Goal: Transaction & Acquisition: Purchase product/service

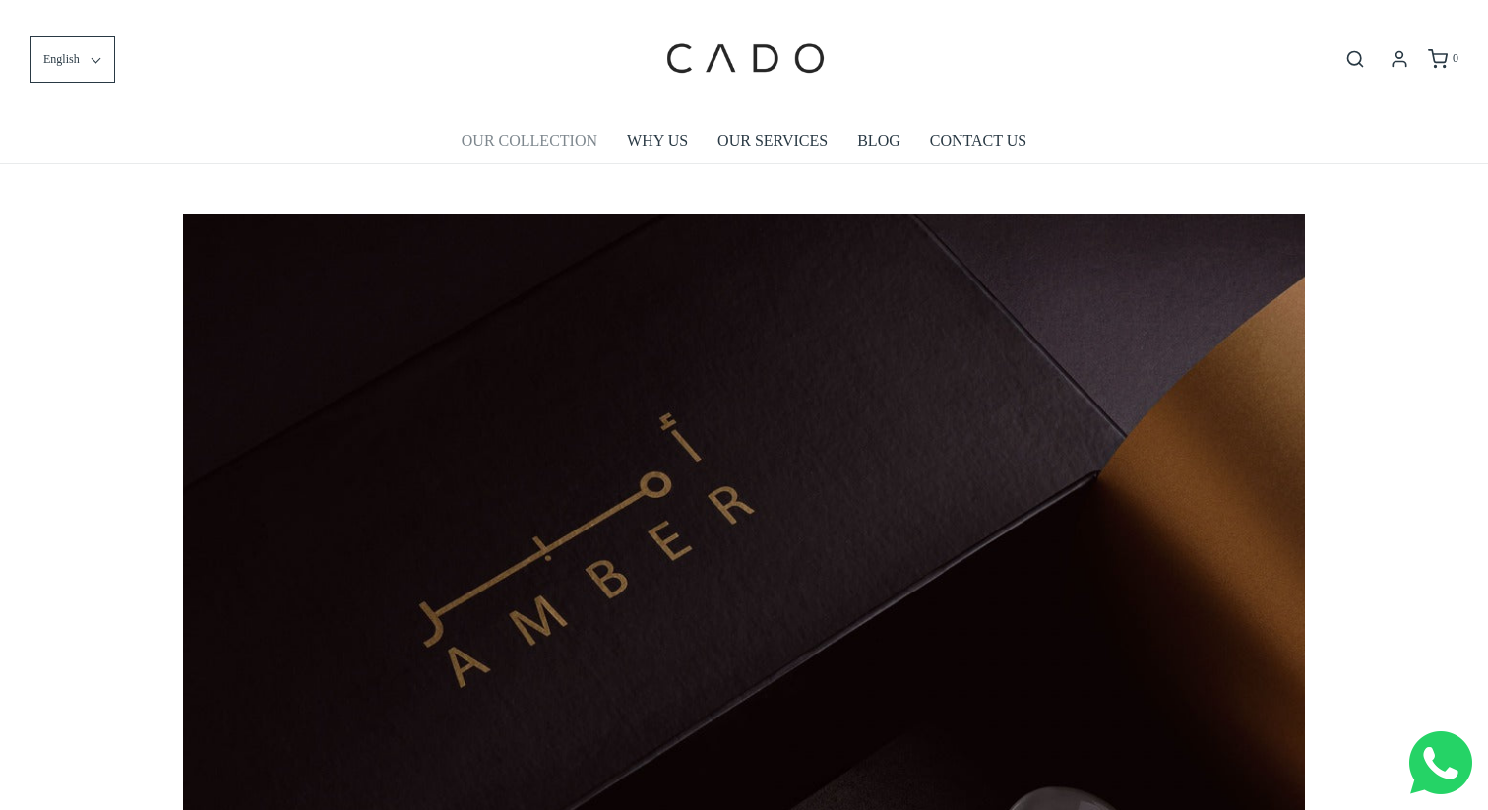
click at [546, 133] on link "OUR COLLECTION" at bounding box center [530, 140] width 136 height 45
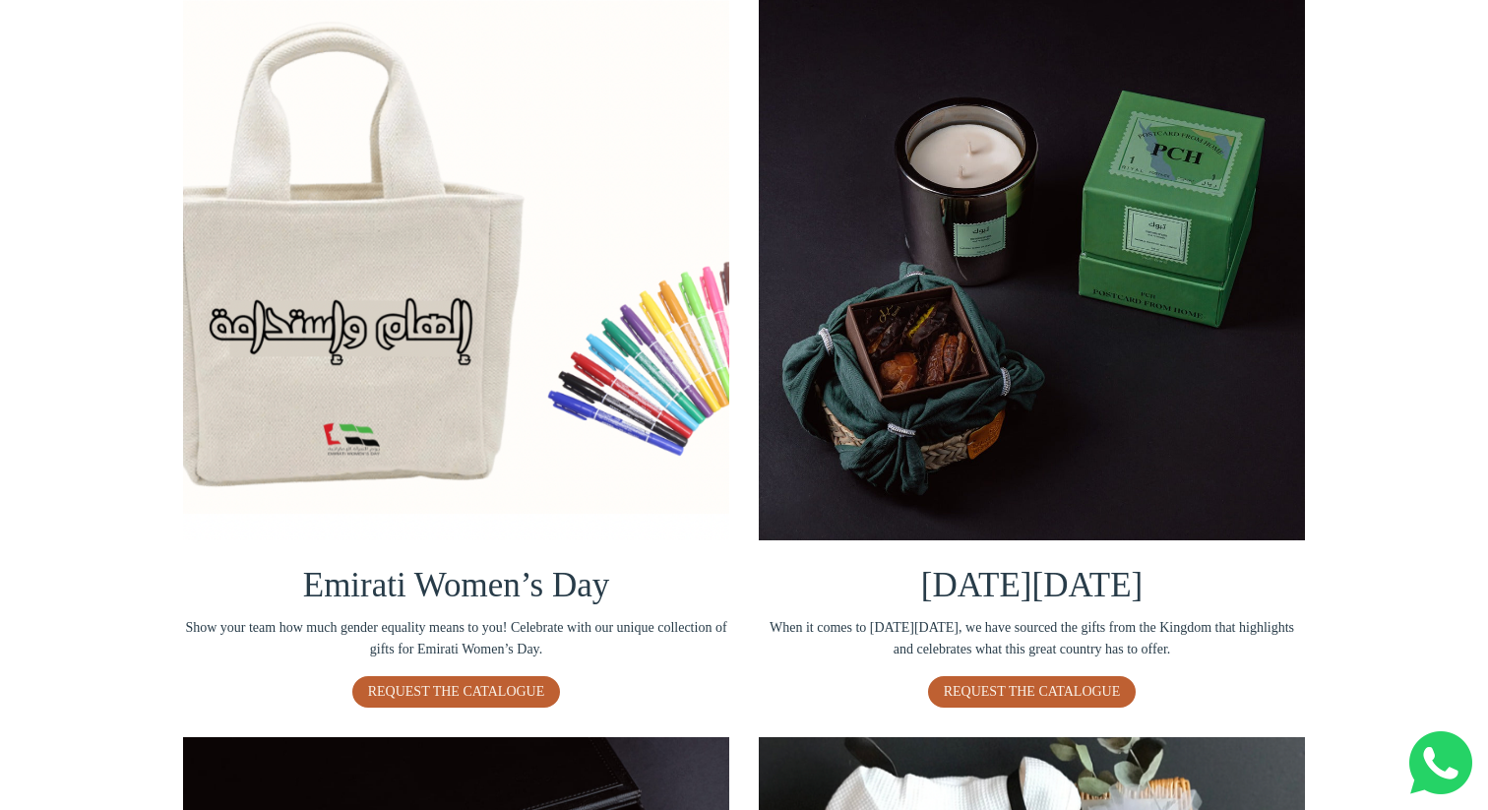
scroll to position [417, 0]
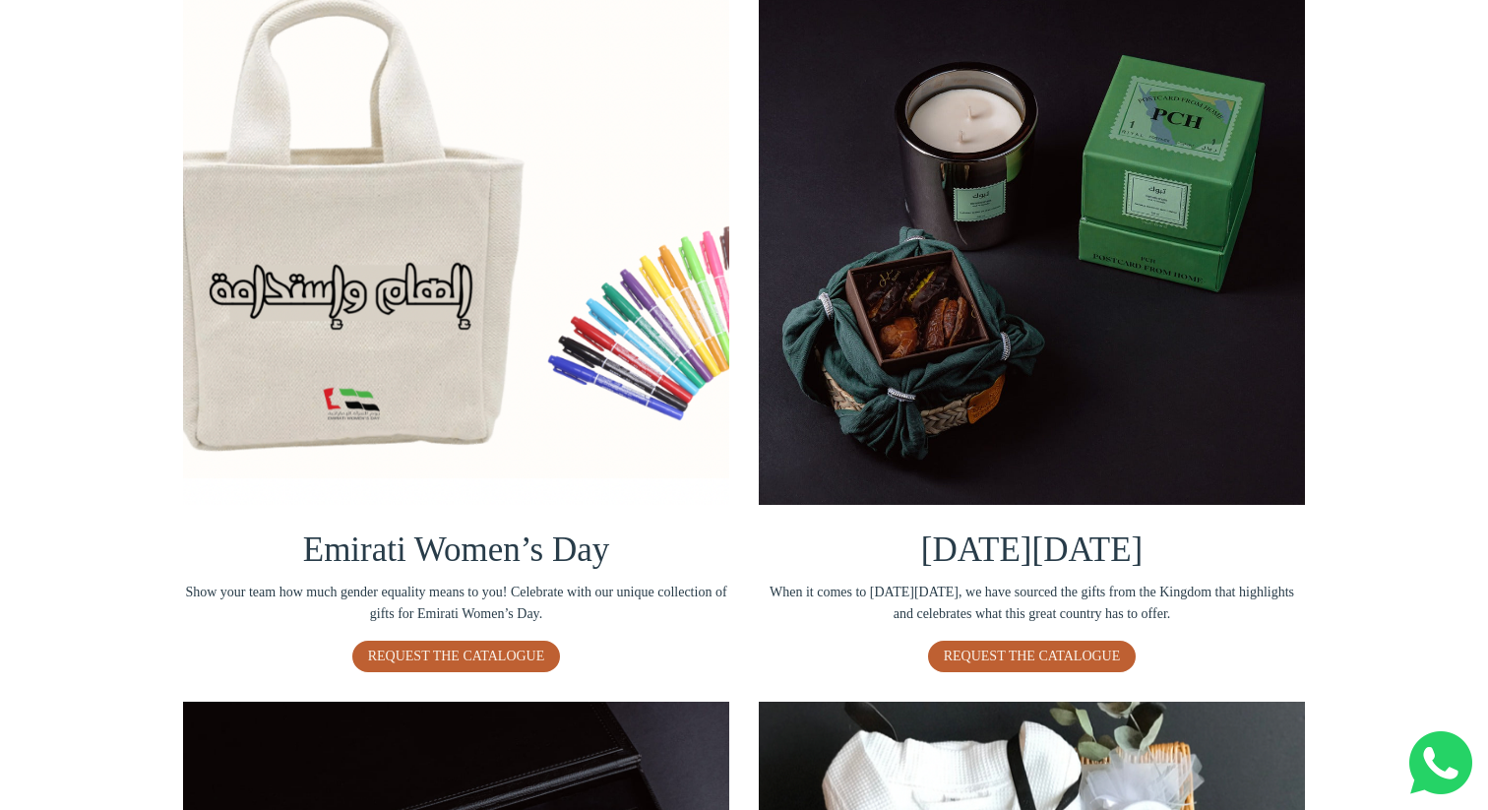
click at [1008, 371] on img at bounding box center [1032, 232] width 546 height 546
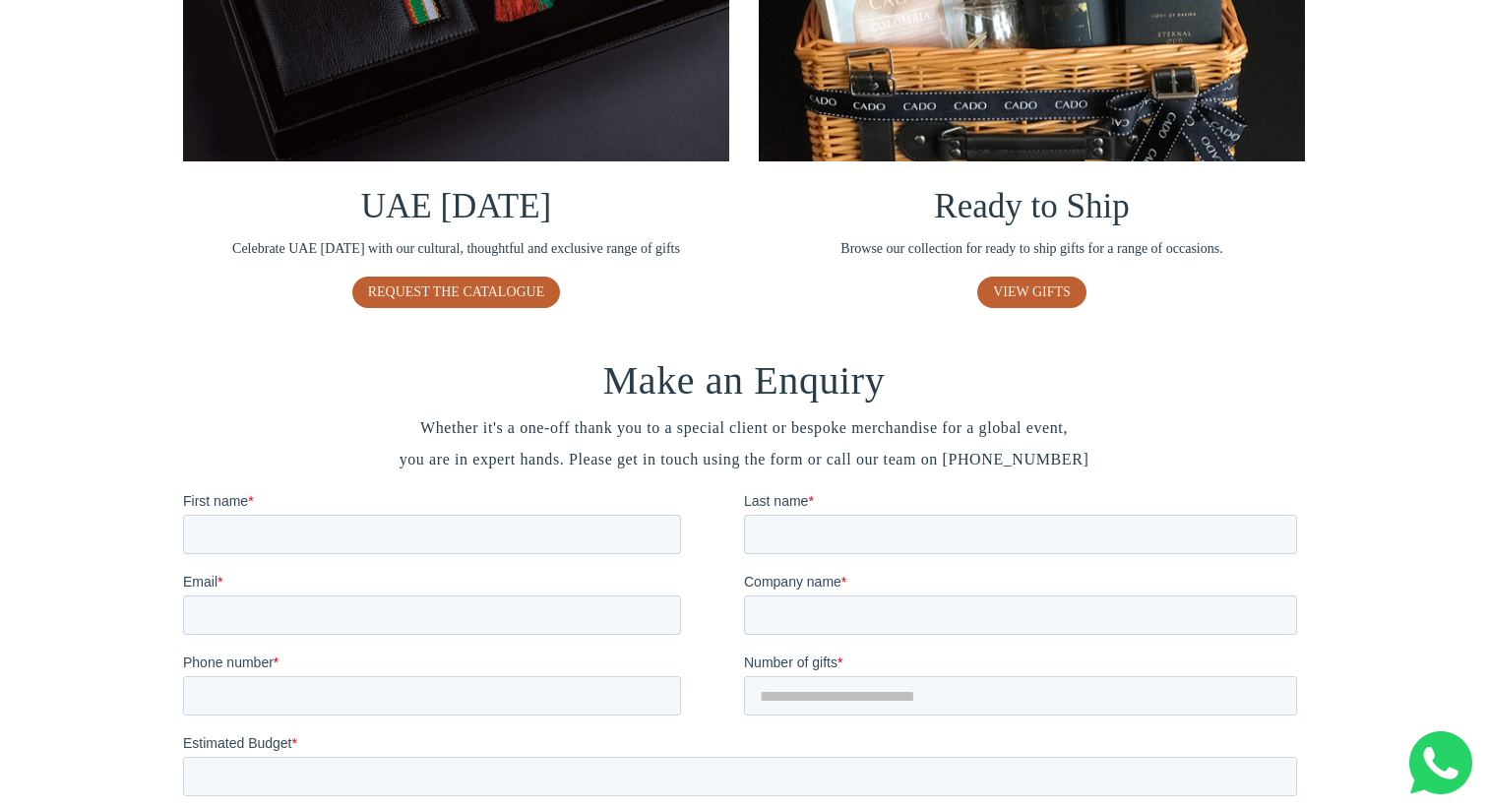
scroll to position [1514, 0]
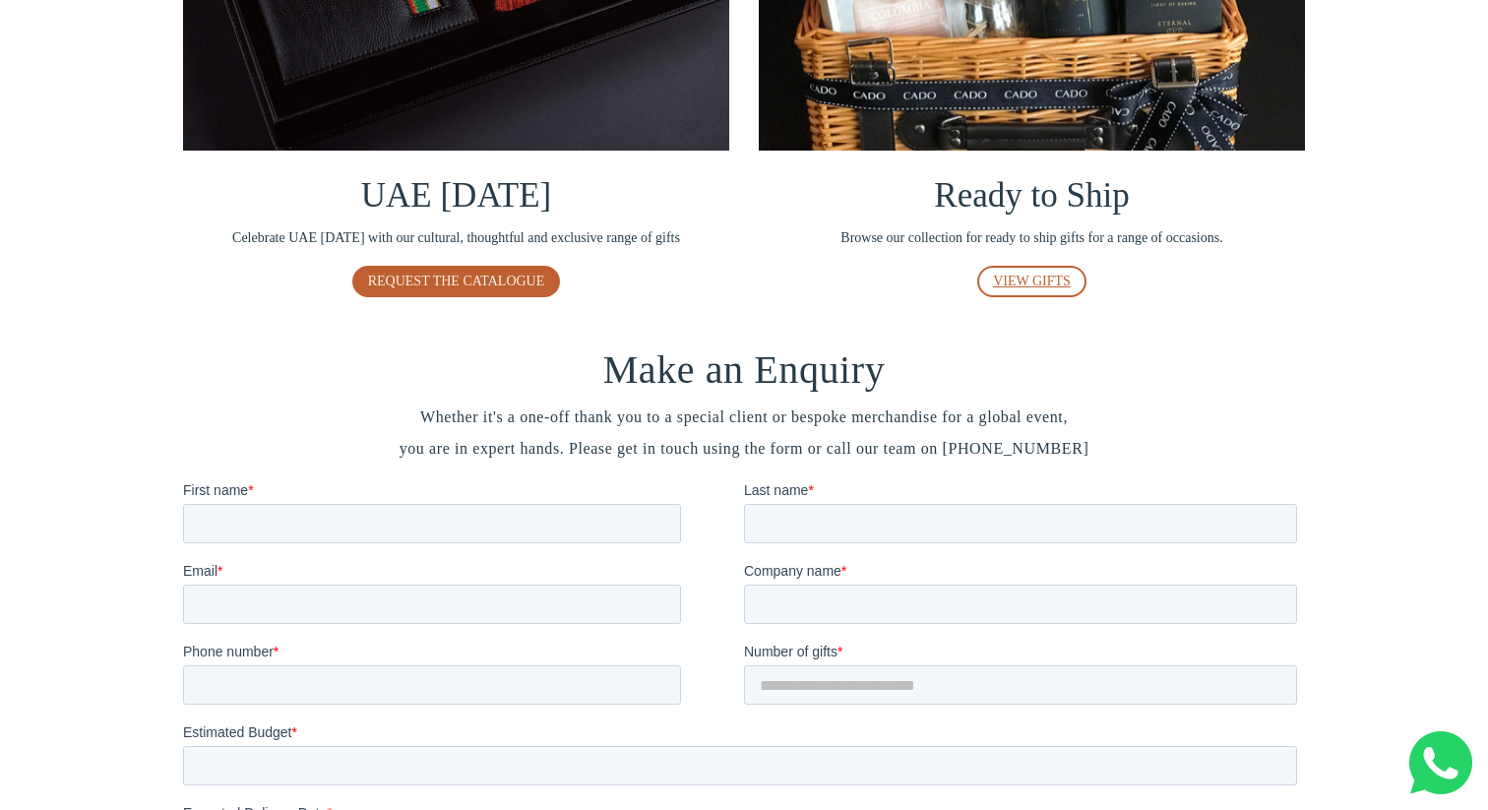
click at [1051, 269] on link "VIEW GIFTS" at bounding box center [1031, 281] width 109 height 31
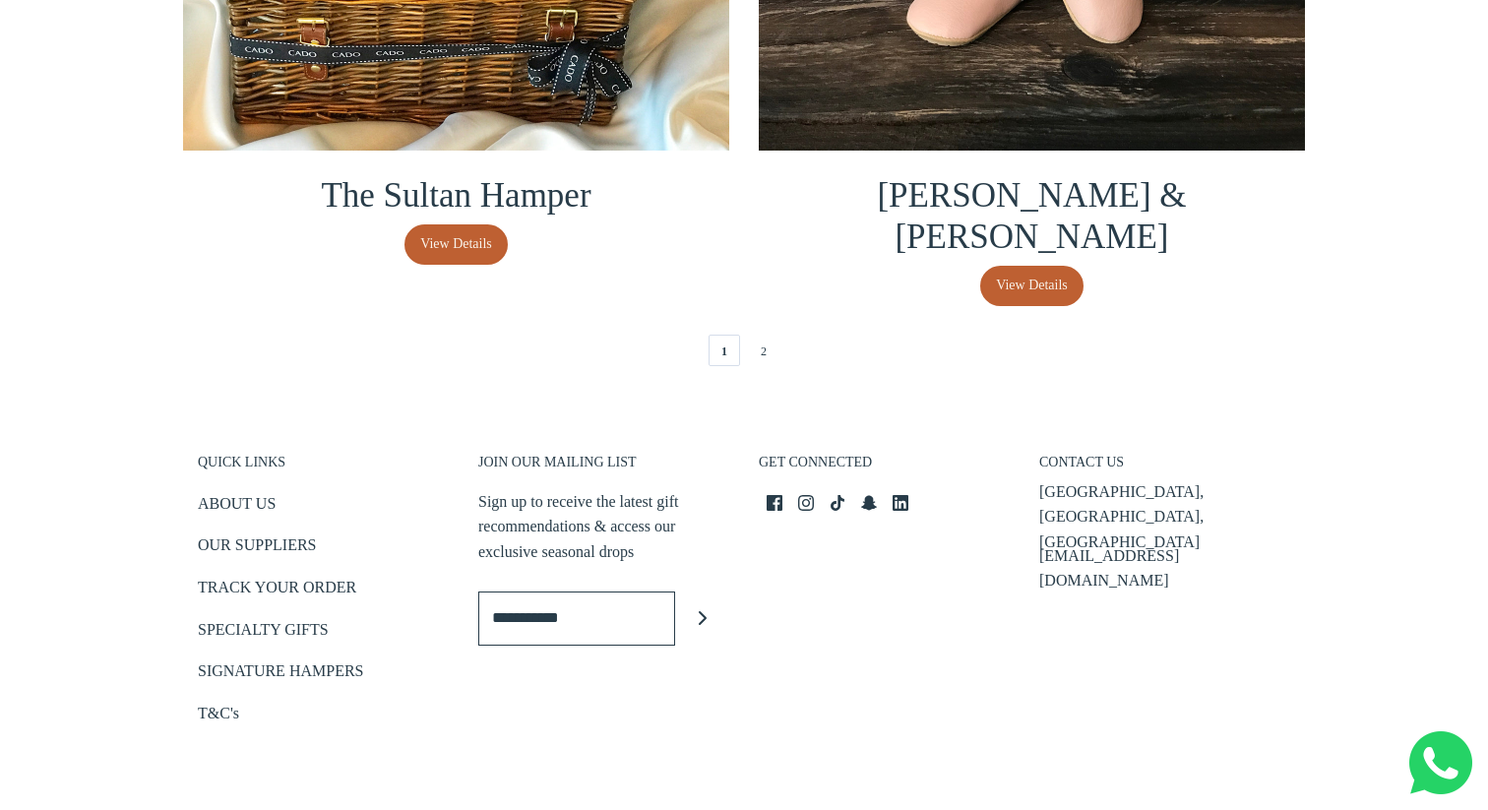
scroll to position [4544, 0]
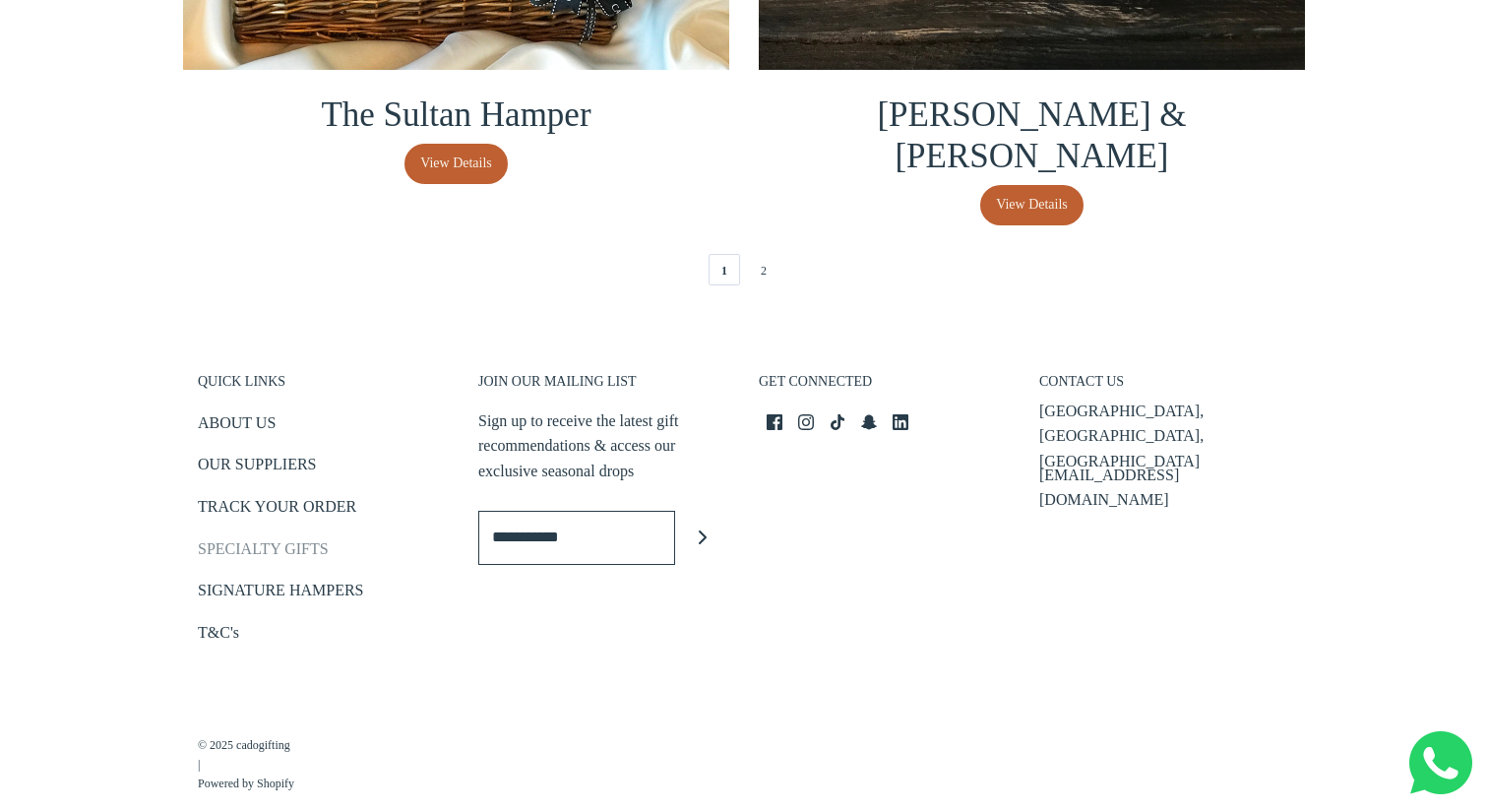
click at [233, 536] on link "SPECIALTY GIFTS" at bounding box center [263, 552] width 131 height 32
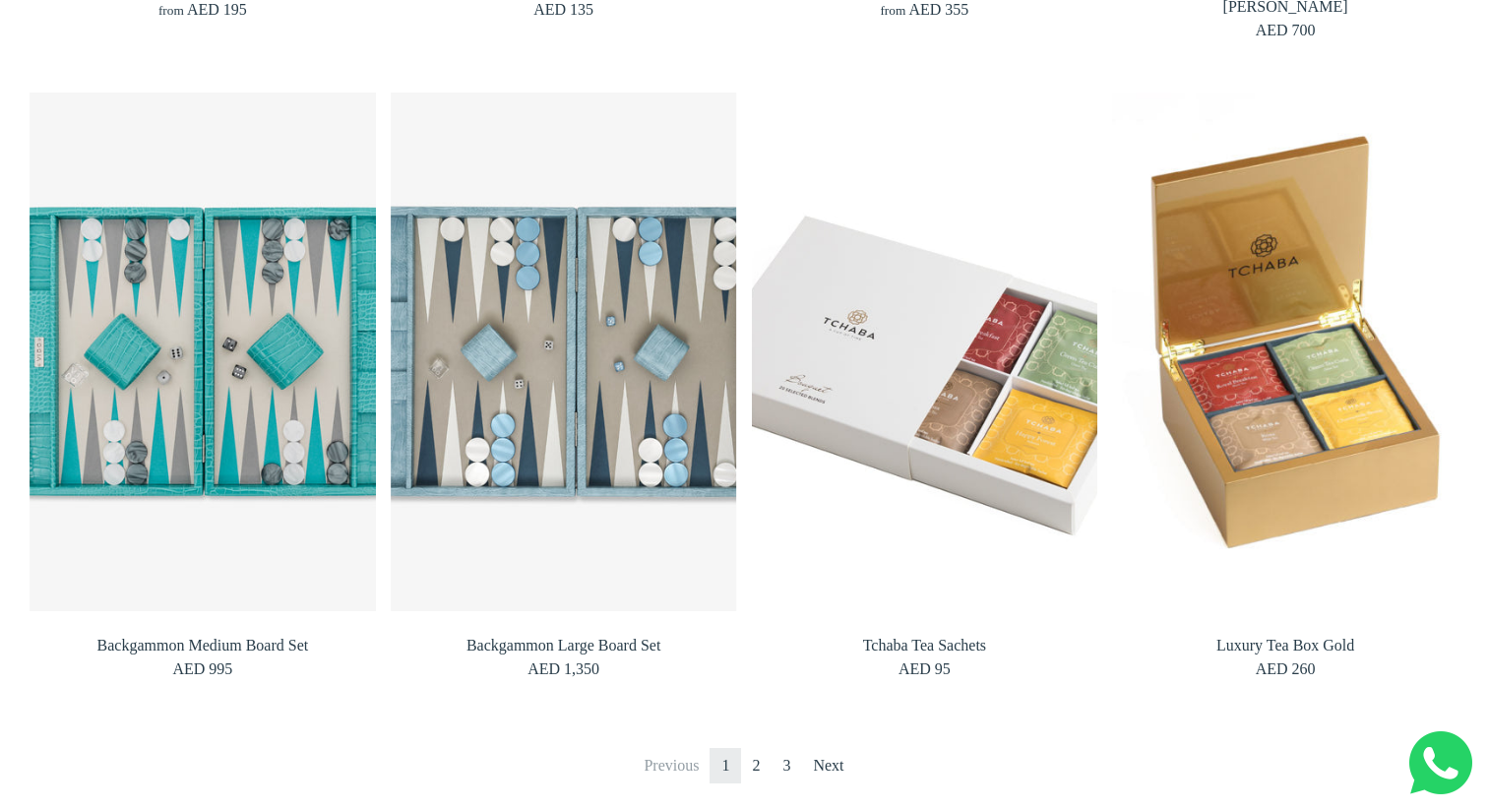
scroll to position [1564, 0]
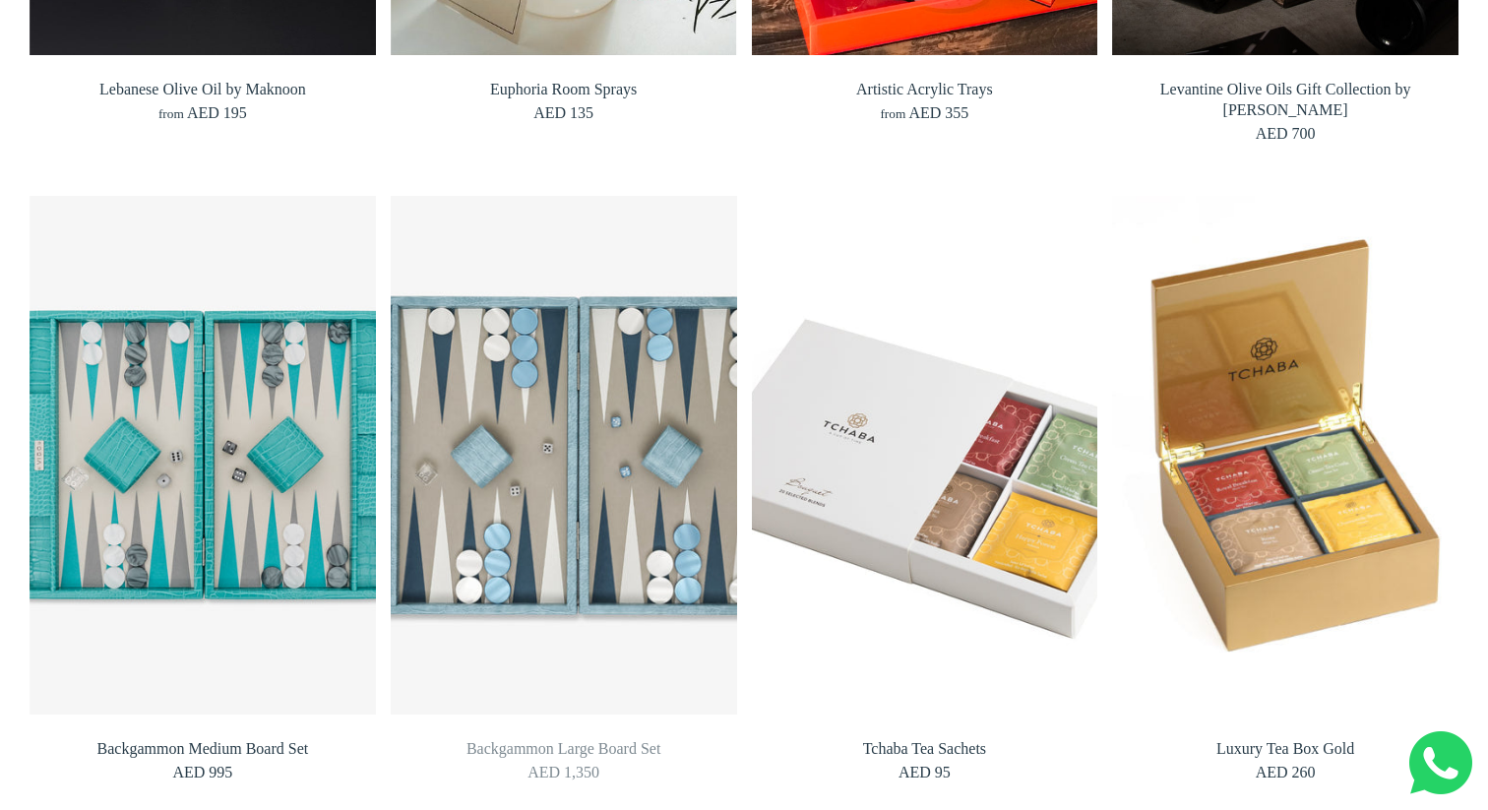
click at [551, 509] on img at bounding box center [563, 454] width 381 height 571
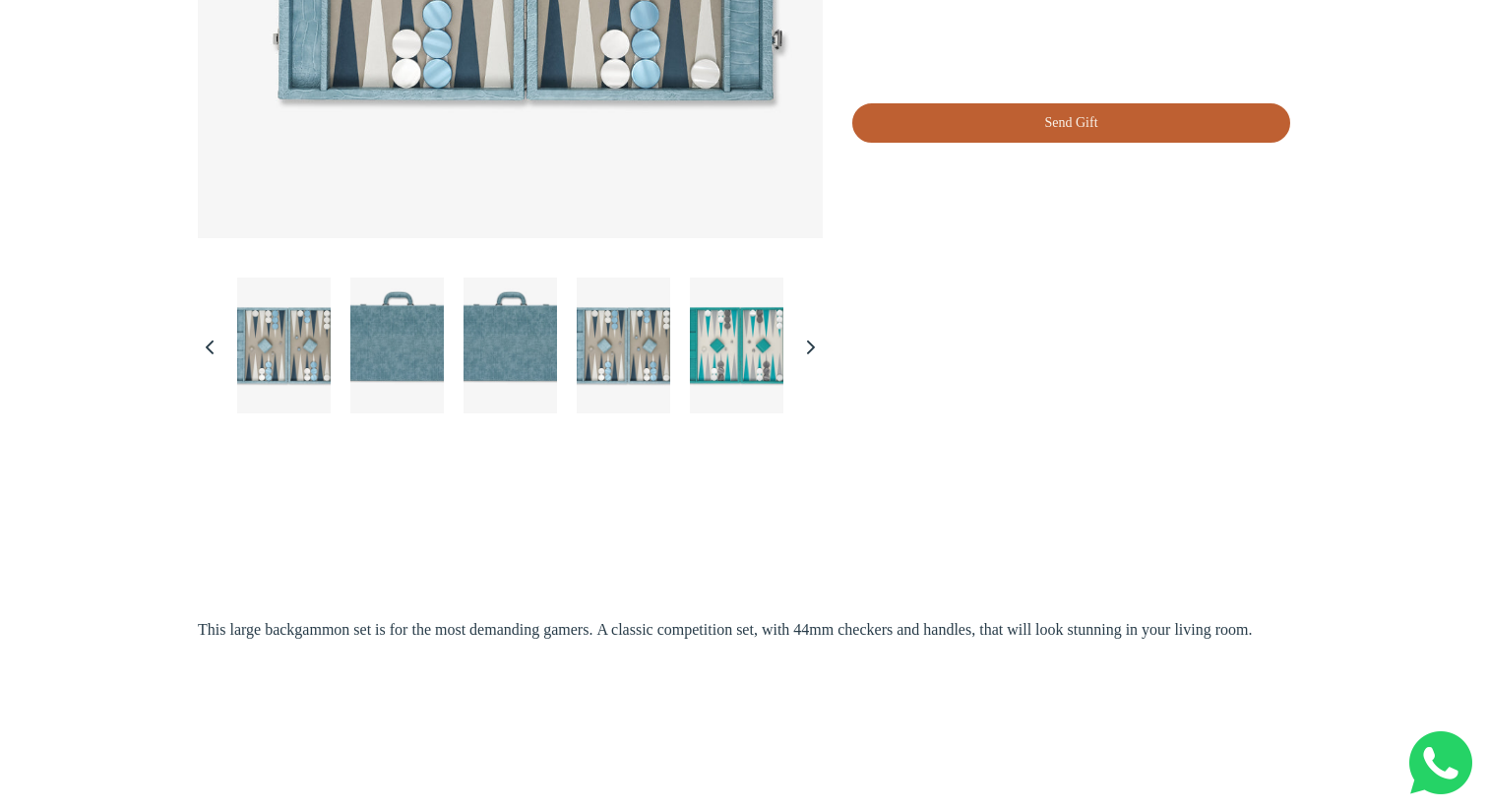
click at [414, 326] on img "\a \a Load image into Gallery viewer, Backgammon Large Board Set\a \a" at bounding box center [396, 345] width 93 height 136
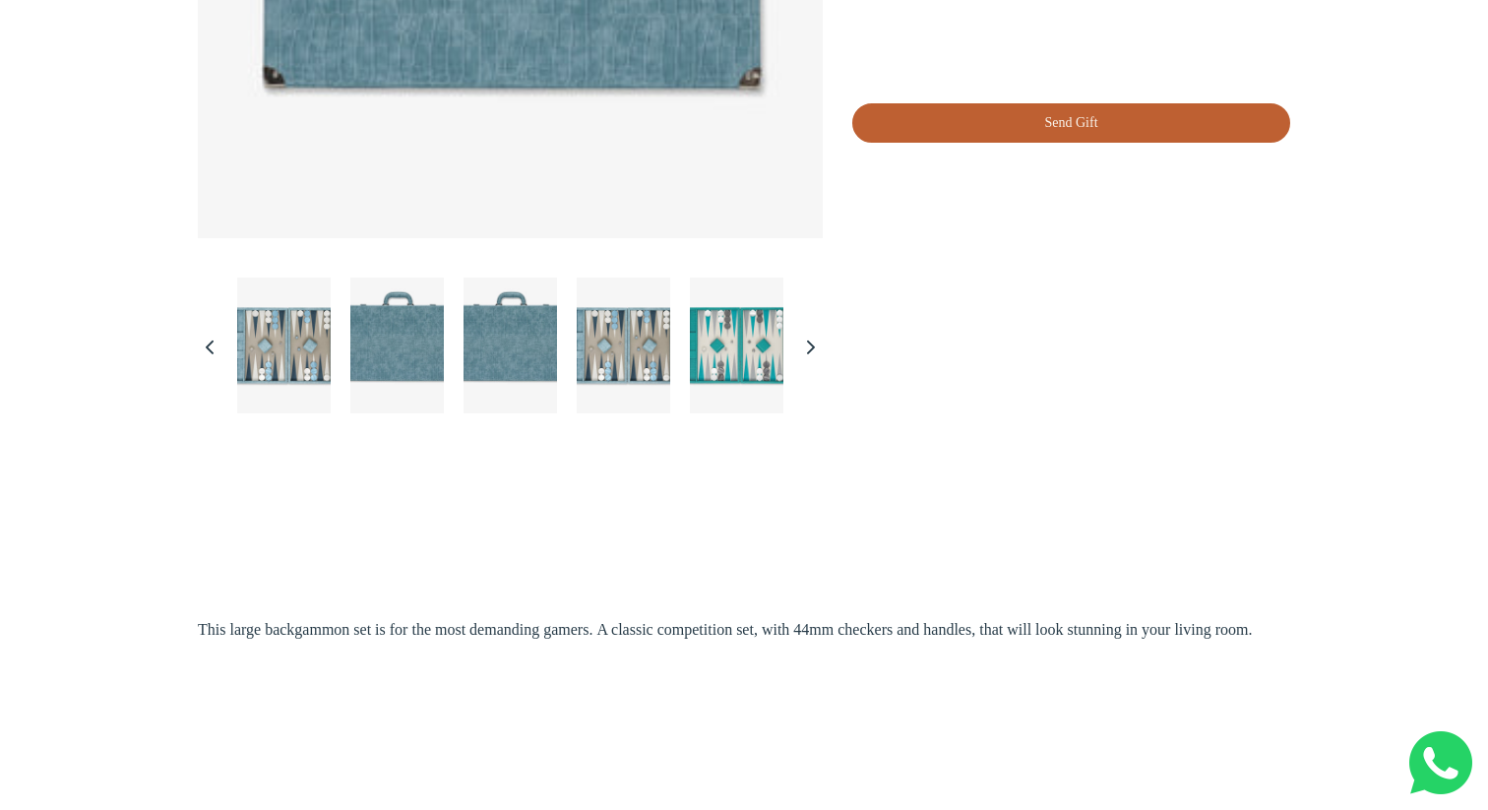
scroll to position [262, 0]
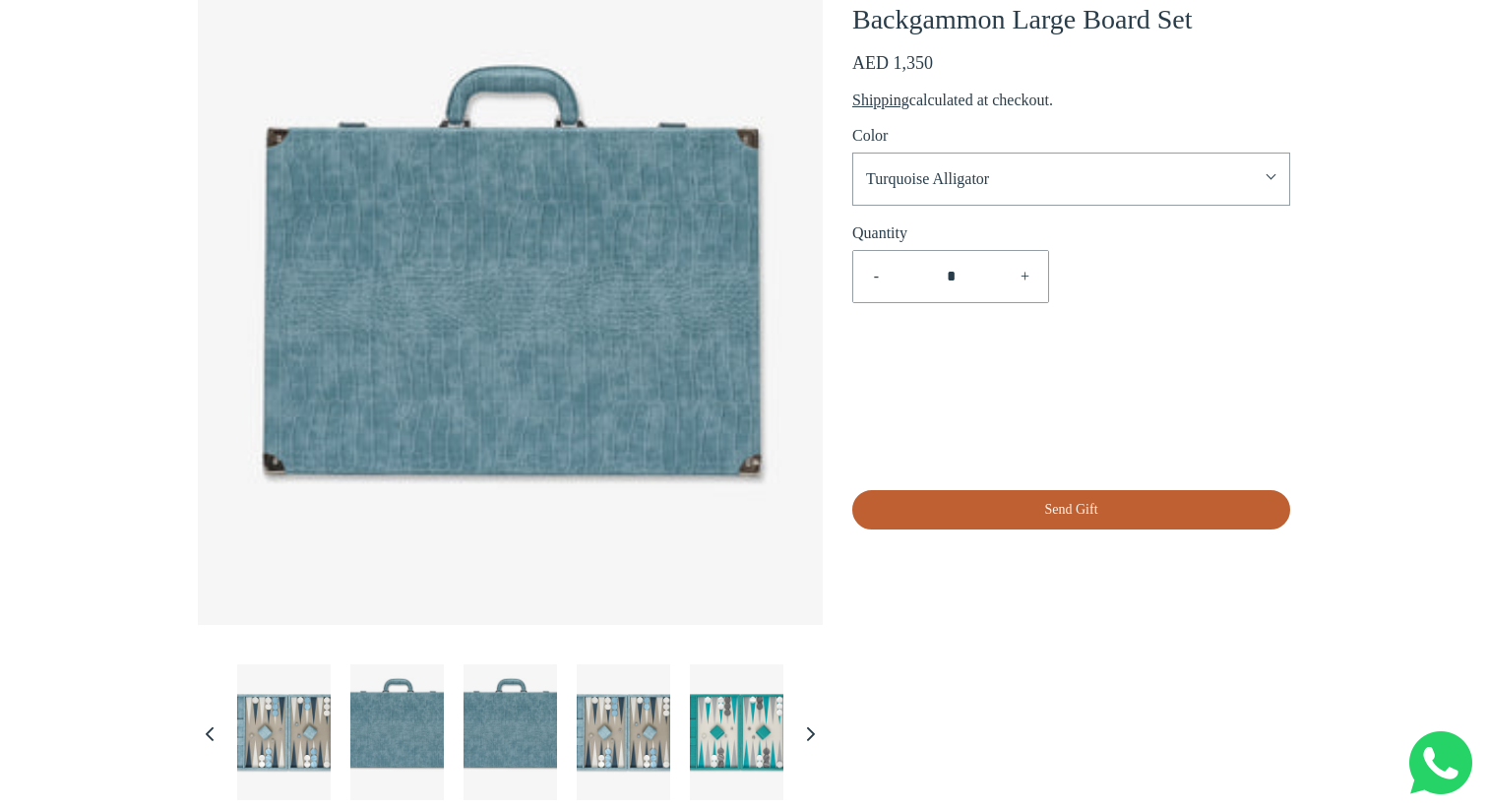
click at [474, 735] on img "\a \a Load image into Gallery viewer, Backgammon Large Board Set\a \a" at bounding box center [509, 732] width 93 height 136
click at [603, 742] on img "\a \a Load image into Gallery viewer, Backgammon Large Board Set\a \a" at bounding box center [623, 732] width 93 height 136
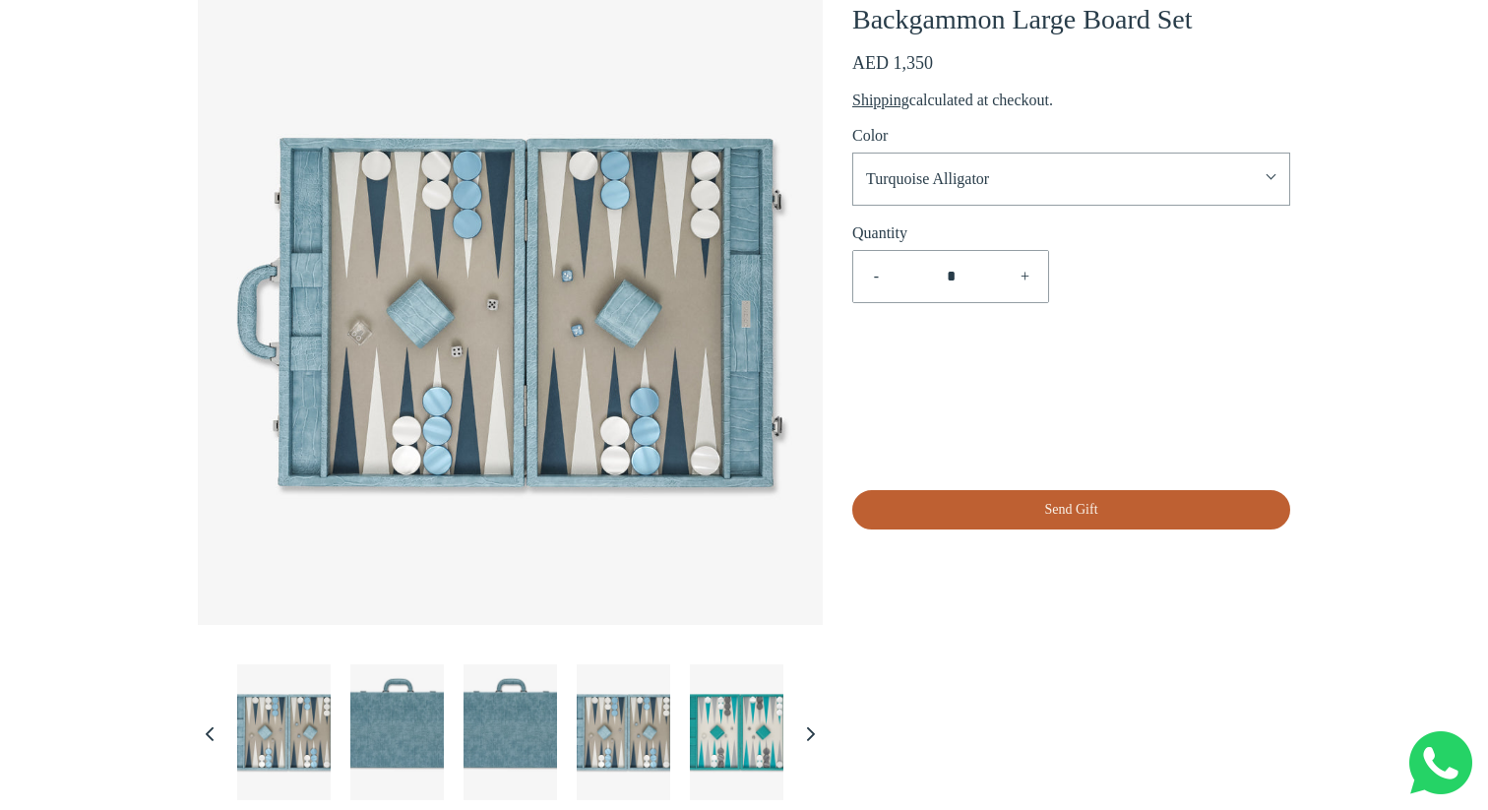
click at [729, 720] on img "\a \a Load image into Gallery viewer, Backgammon Large Board Set\a \a" at bounding box center [736, 732] width 93 height 136
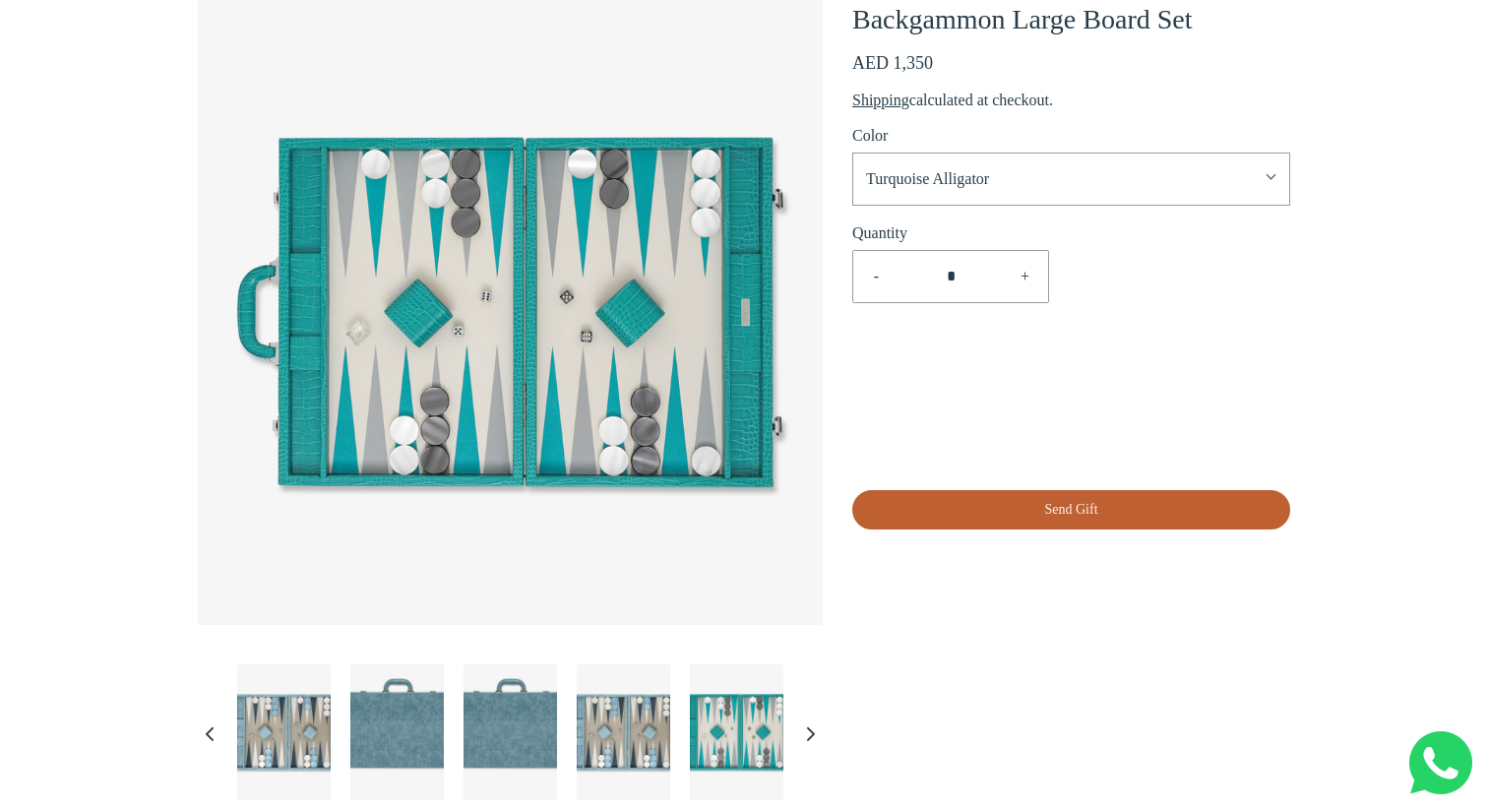
scroll to position [0, 0]
